Goal: Transaction & Acquisition: Purchase product/service

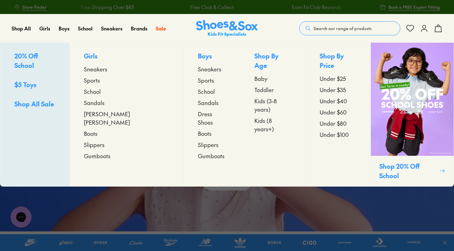
click at [254, 86] on span "Toddler" at bounding box center [263, 90] width 19 height 8
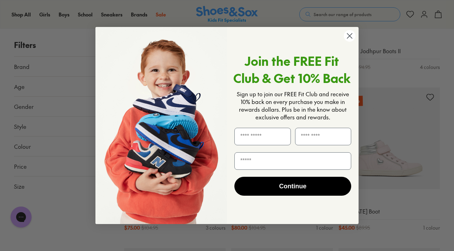
scroll to position [2338, 0]
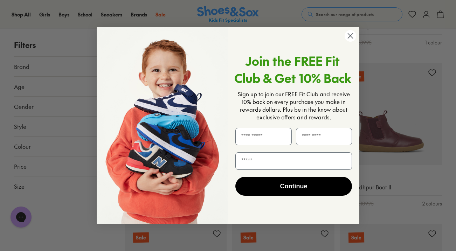
click at [350, 38] on circle "Close dialog" at bounding box center [351, 36] width 12 height 12
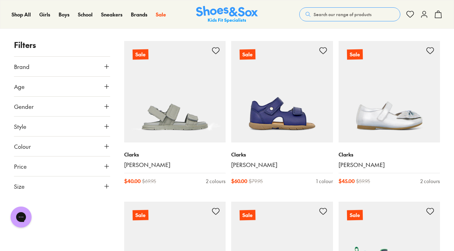
scroll to position [743, 0]
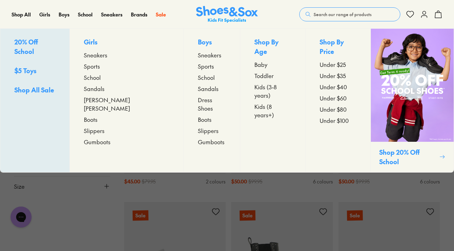
click at [198, 55] on span "Sneakers" at bounding box center [209, 55] width 23 height 8
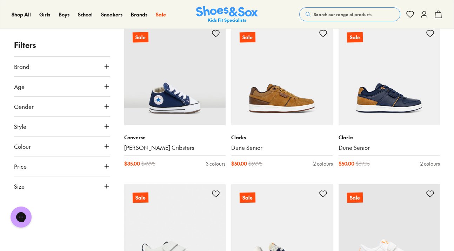
click at [108, 189] on icon at bounding box center [106, 186] width 7 height 7
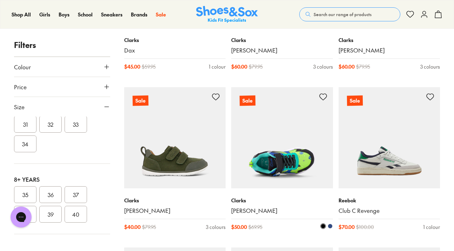
scroll to position [1187, 0]
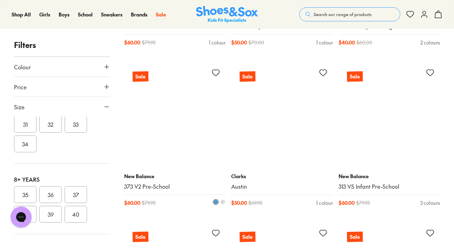
scroll to position [3140, 0]
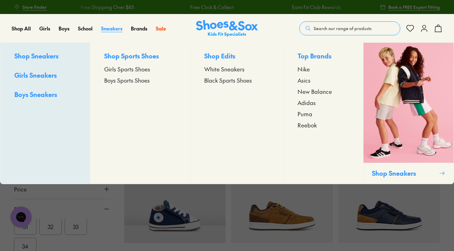
click at [114, 29] on span "Sneakers" at bounding box center [111, 28] width 21 height 7
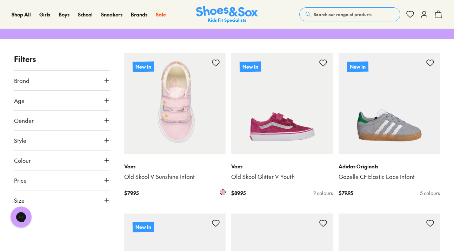
click at [183, 120] on img at bounding box center [175, 104] width 102 height 102
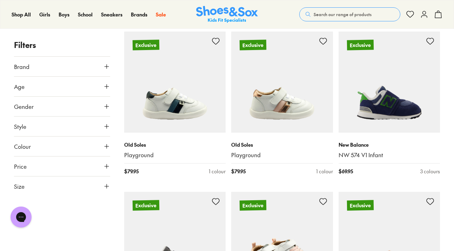
scroll to position [1433, 0]
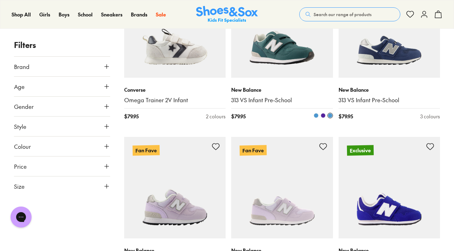
scroll to position [3111, 0]
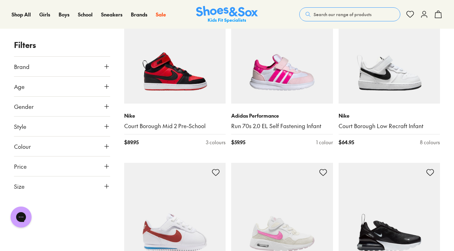
scroll to position [4701, 0]
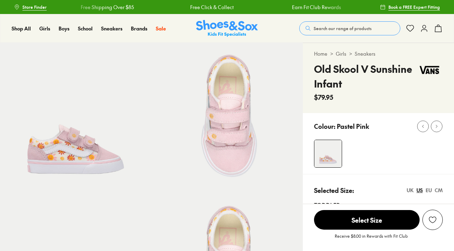
click at [75, 152] on img at bounding box center [75, 118] width 151 height 151
select select "*"
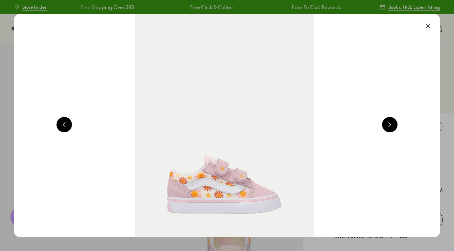
click at [432, 24] on button at bounding box center [427, 25] width 15 height 15
